Goal: Information Seeking & Learning: Learn about a topic

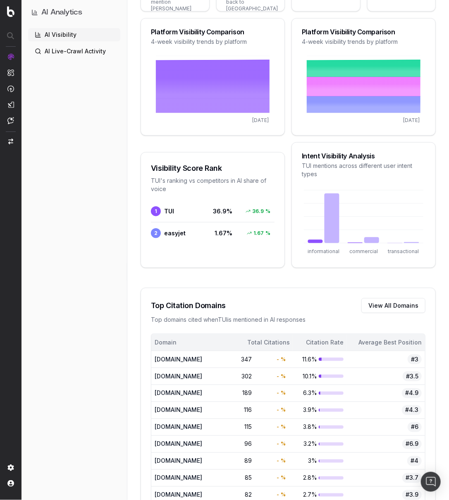
scroll to position [546, 0]
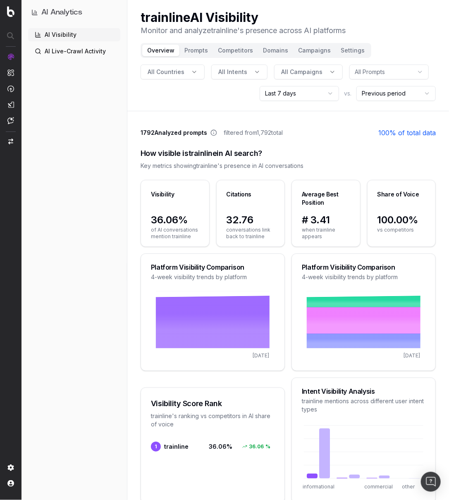
click at [83, 49] on link "AI Live-Crawl Activity" at bounding box center [74, 51] width 92 height 13
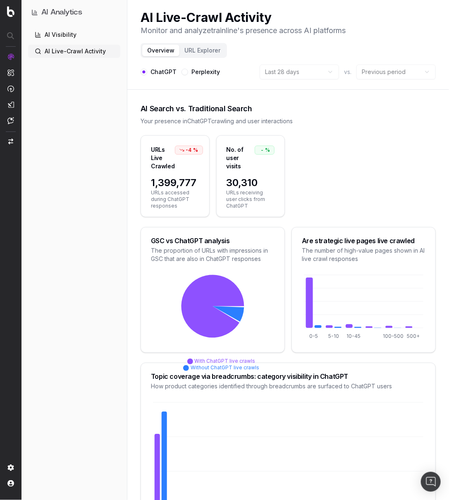
click at [202, 54] on button "URL Explorer" at bounding box center [202, 51] width 46 height 12
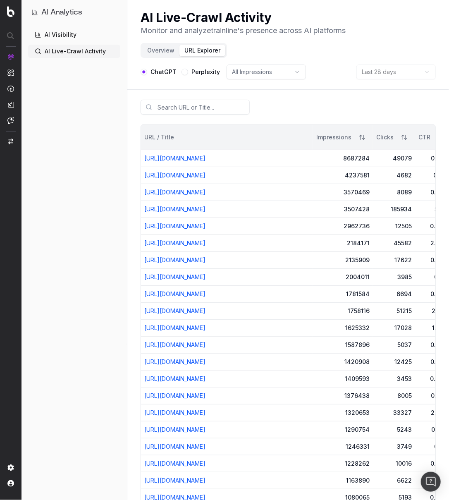
click at [147, 50] on button "Overview" at bounding box center [160, 51] width 37 height 12
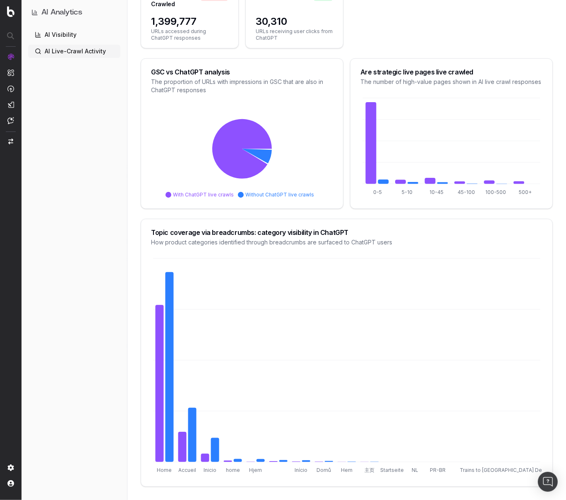
scroll to position [149, 0]
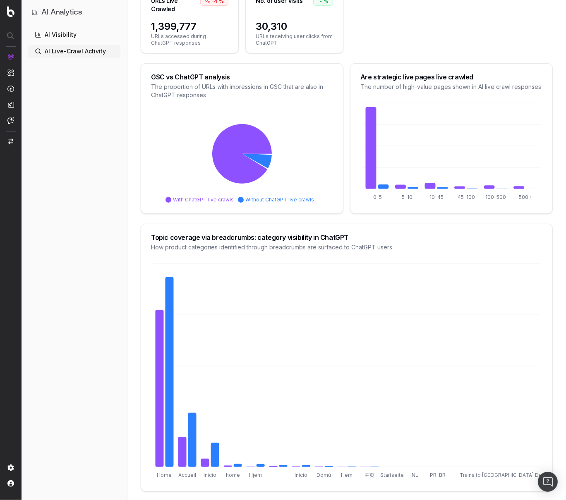
click at [454, 229] on div "Topic coverage via breadcrumbs: category visibility in ChatGPT How product cate…" at bounding box center [346, 242] width 411 height 37
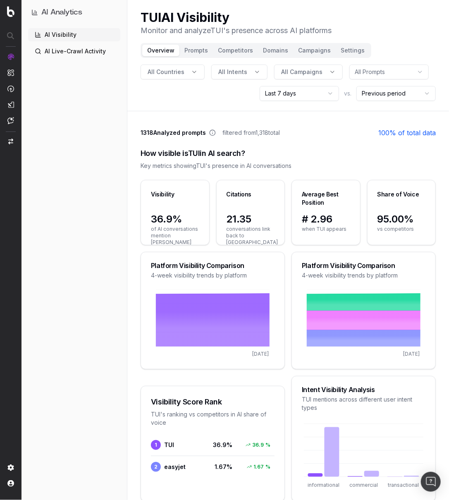
click at [88, 48] on link "AI Live-Crawl Activity" at bounding box center [74, 51] width 92 height 13
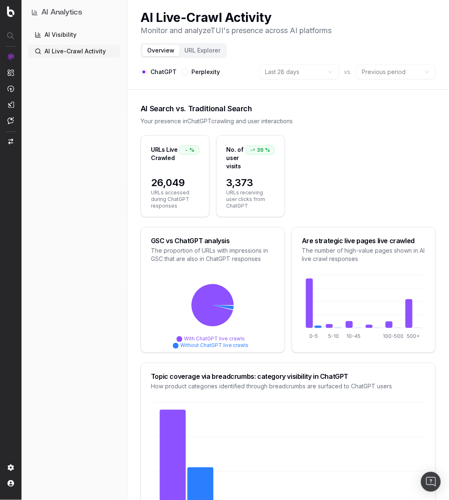
click at [208, 53] on button "URL Explorer" at bounding box center [202, 51] width 46 height 12
